Goal: Task Accomplishment & Management: Manage account settings

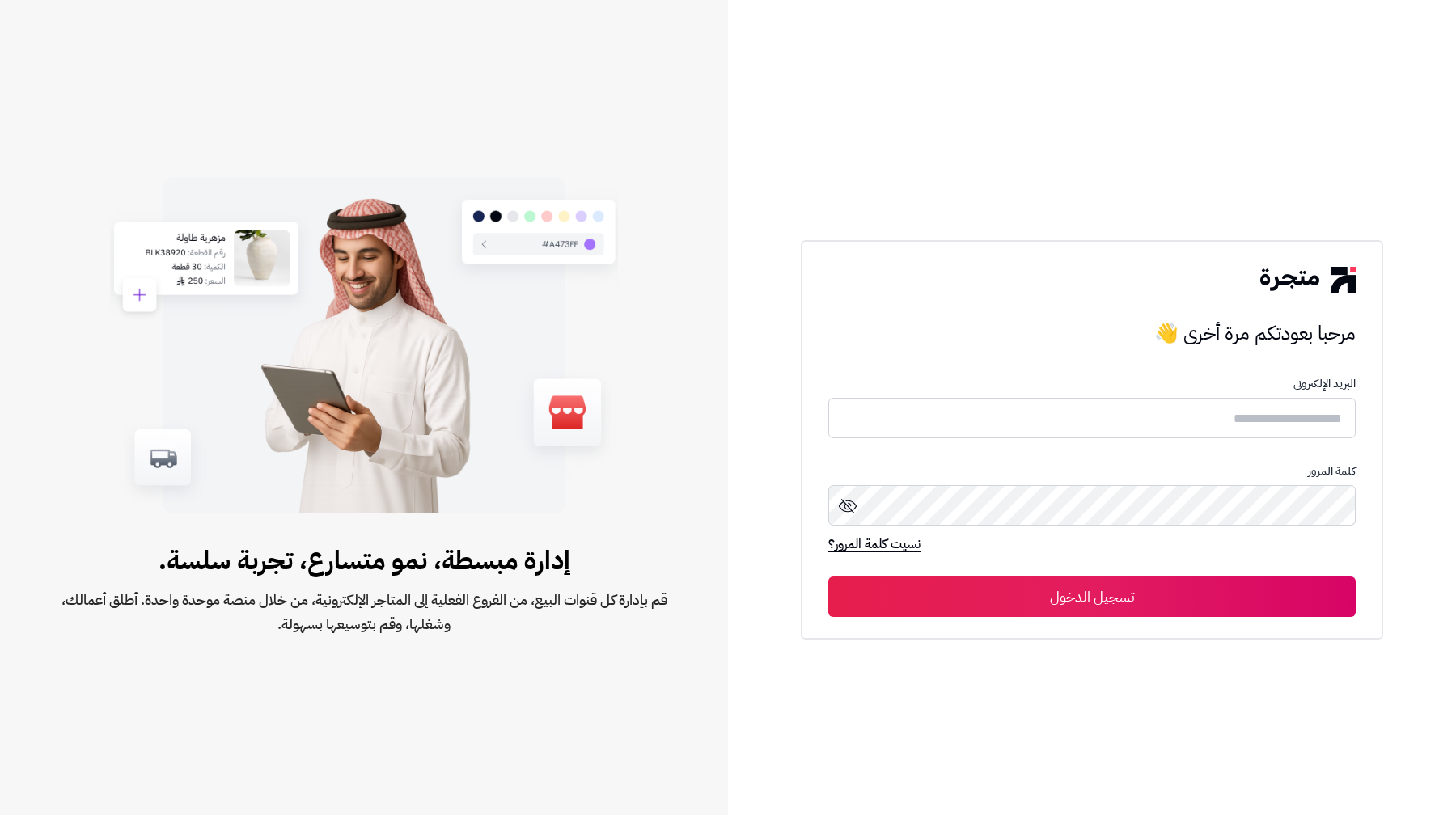
click at [1238, 438] on input "text" at bounding box center [1091, 419] width 527 height 42
type input "**********"
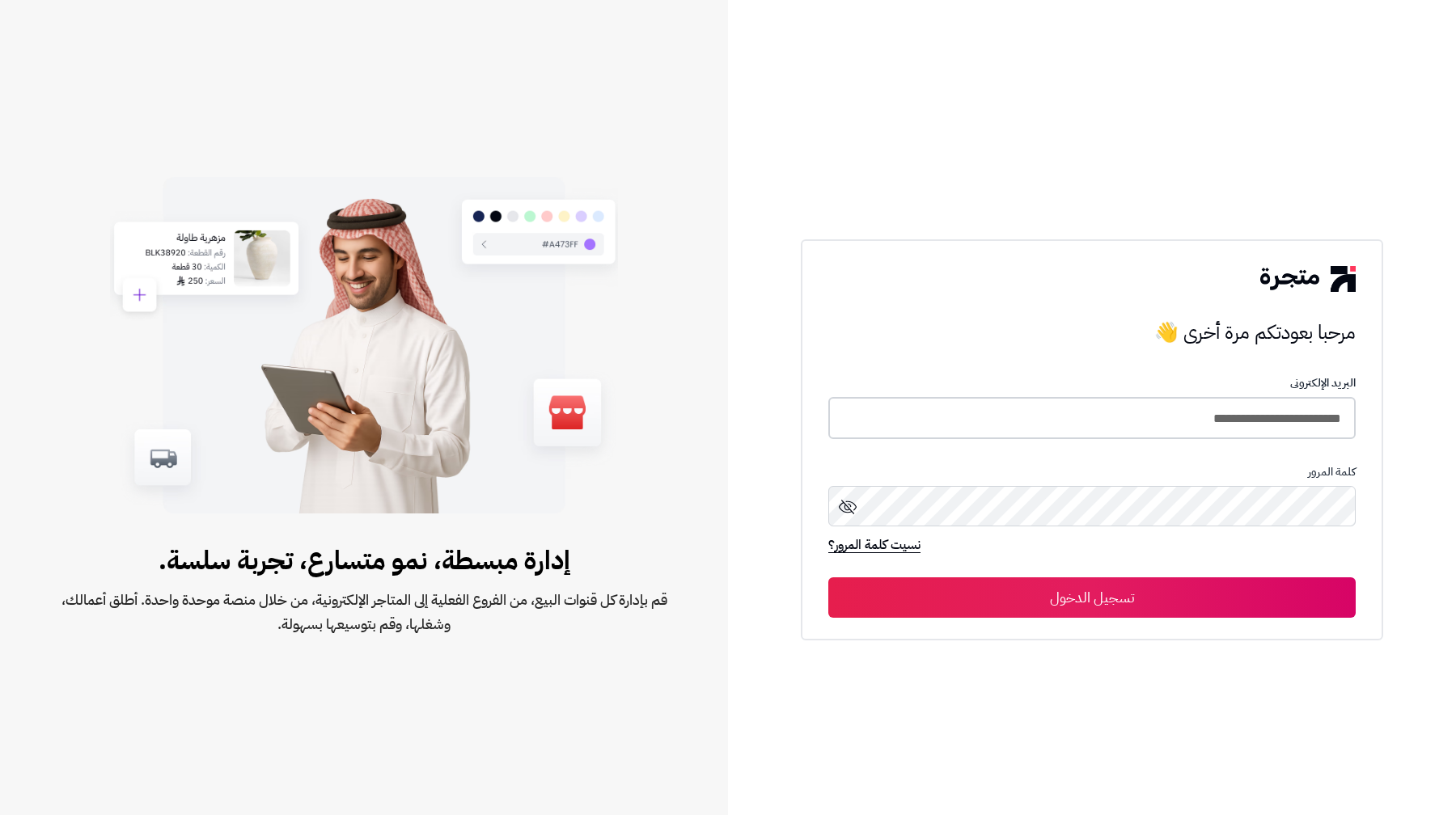
click at [828, 577] on button "تسجيل الدخول" at bounding box center [1091, 598] width 527 height 41
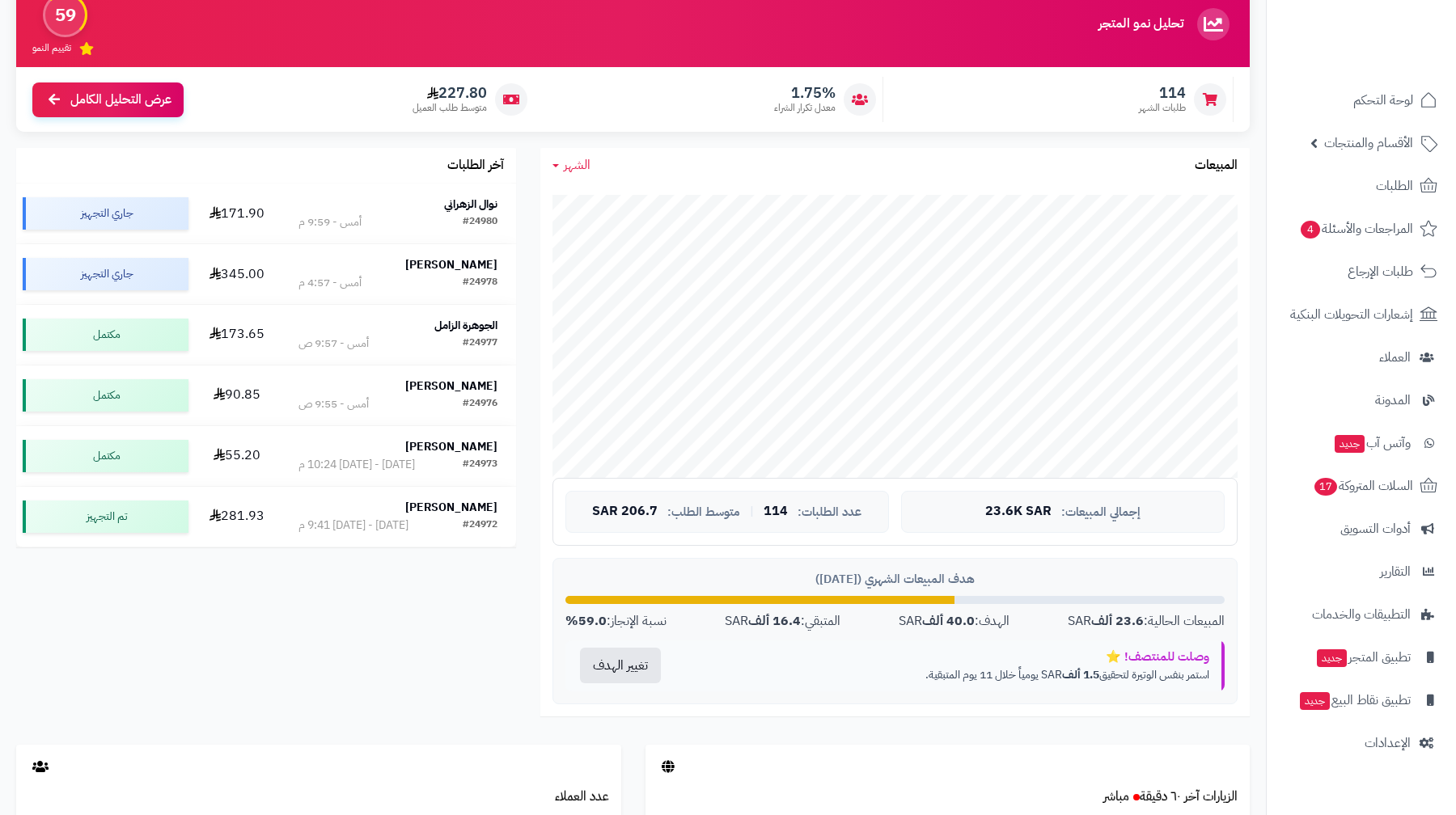
scroll to position [192, 0]
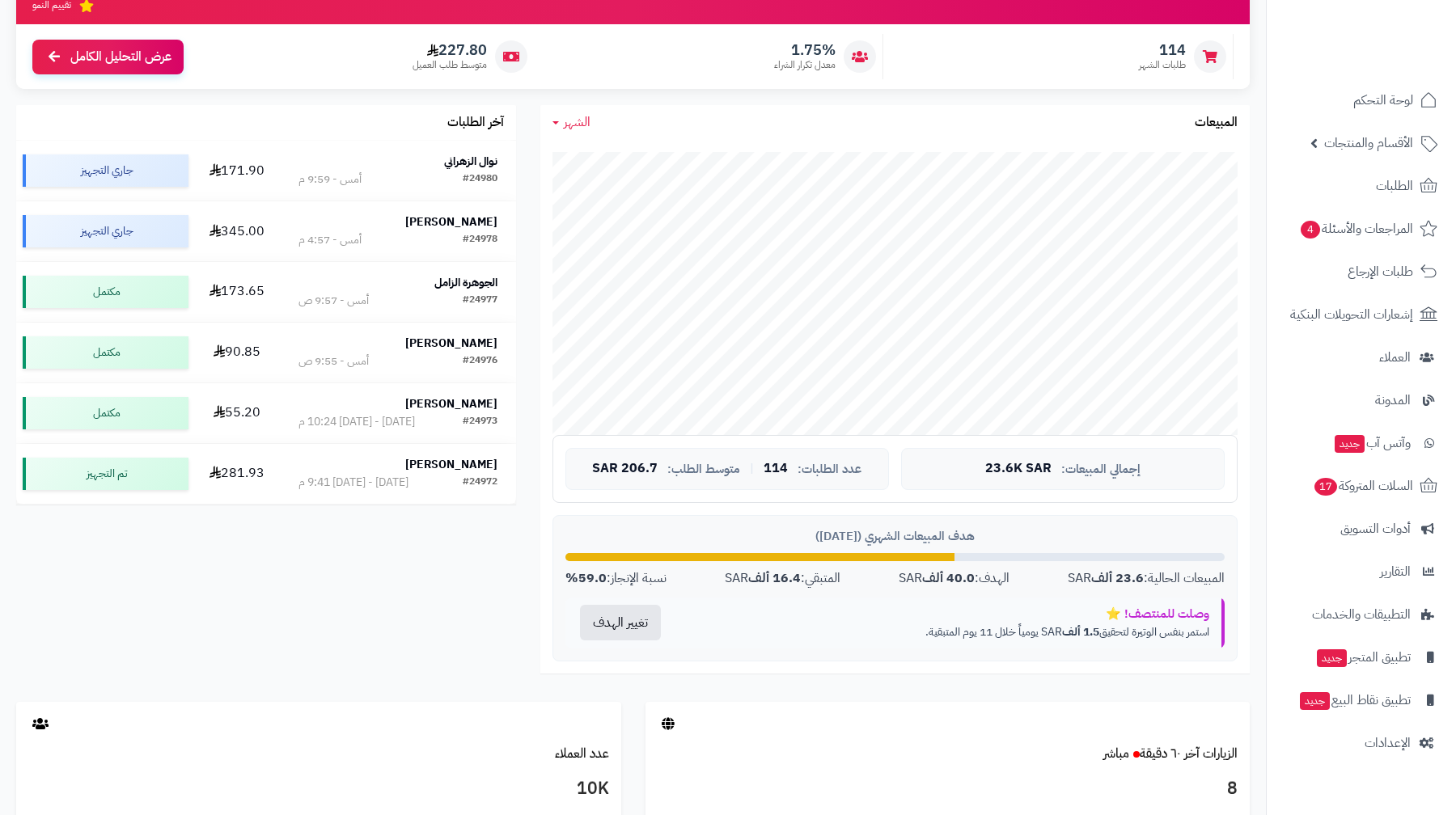
click at [1083, 631] on strong "1.5 ألف" at bounding box center [1081, 631] width 37 height 17
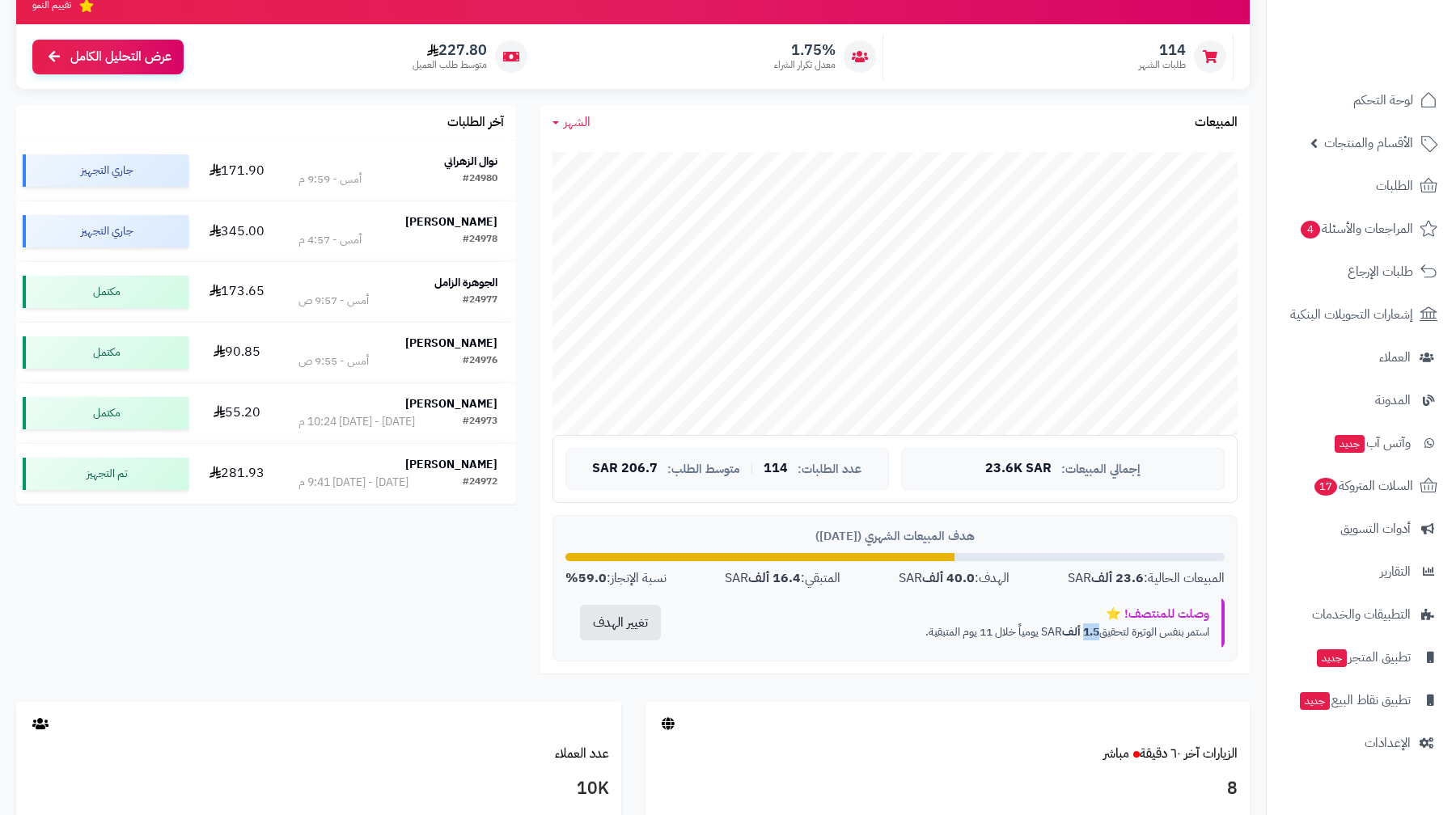
scroll to position [152, 0]
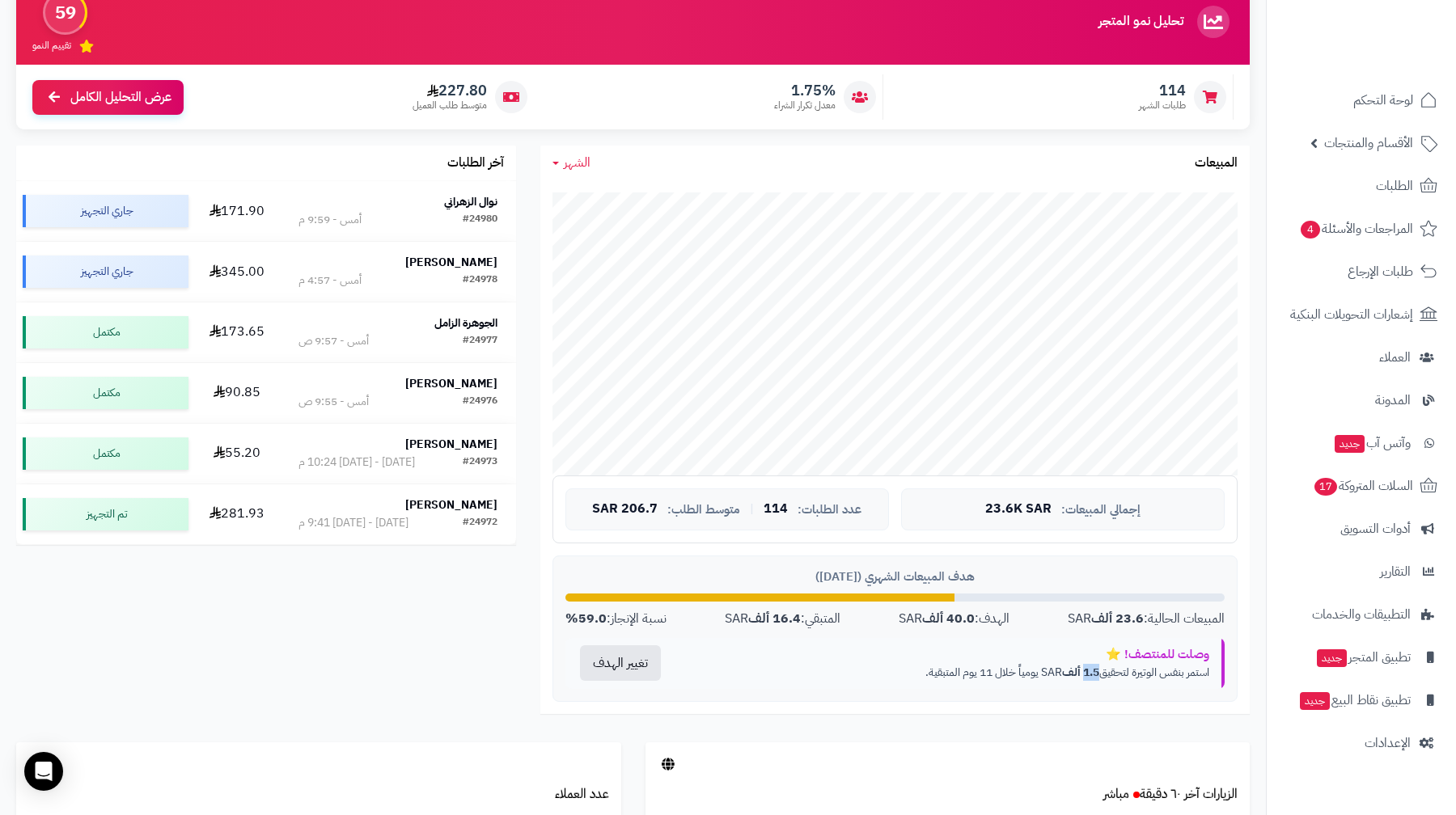
click at [1099, 605] on div "هدف المبيعات الشهري ([DATE]) المبيعات الحالية: 23.6 ألف SAR الهدف: 40.0 ألف SAR…" at bounding box center [895, 629] width 685 height 147
